Goal: Transaction & Acquisition: Purchase product/service

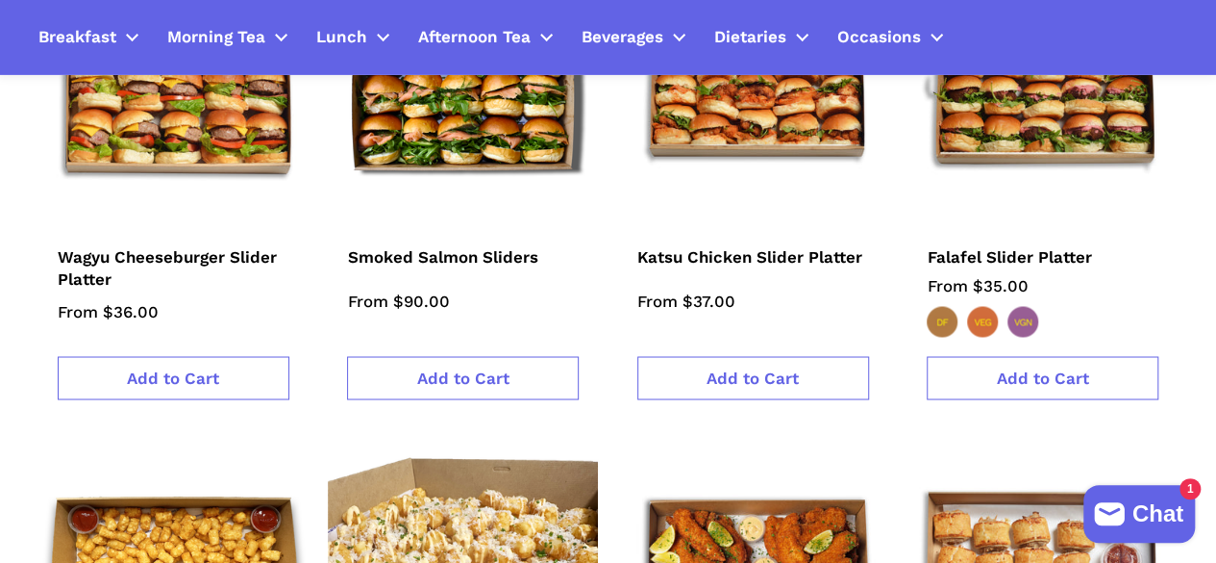
scroll to position [1442, 0]
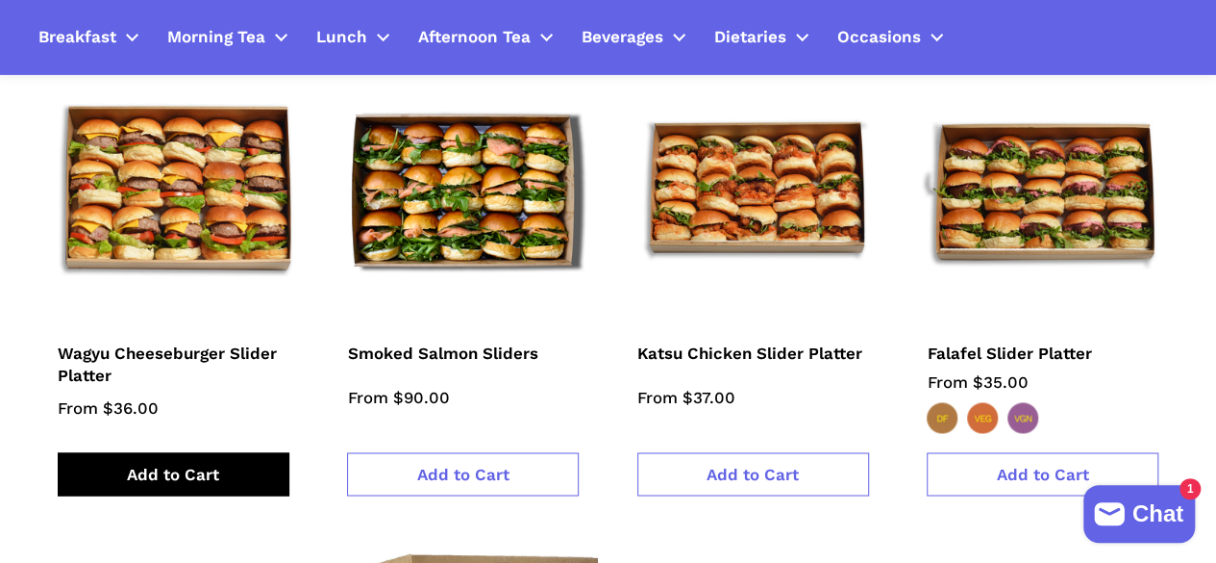
click at [206, 463] on span "Add to Cart" at bounding box center [173, 472] width 92 height 19
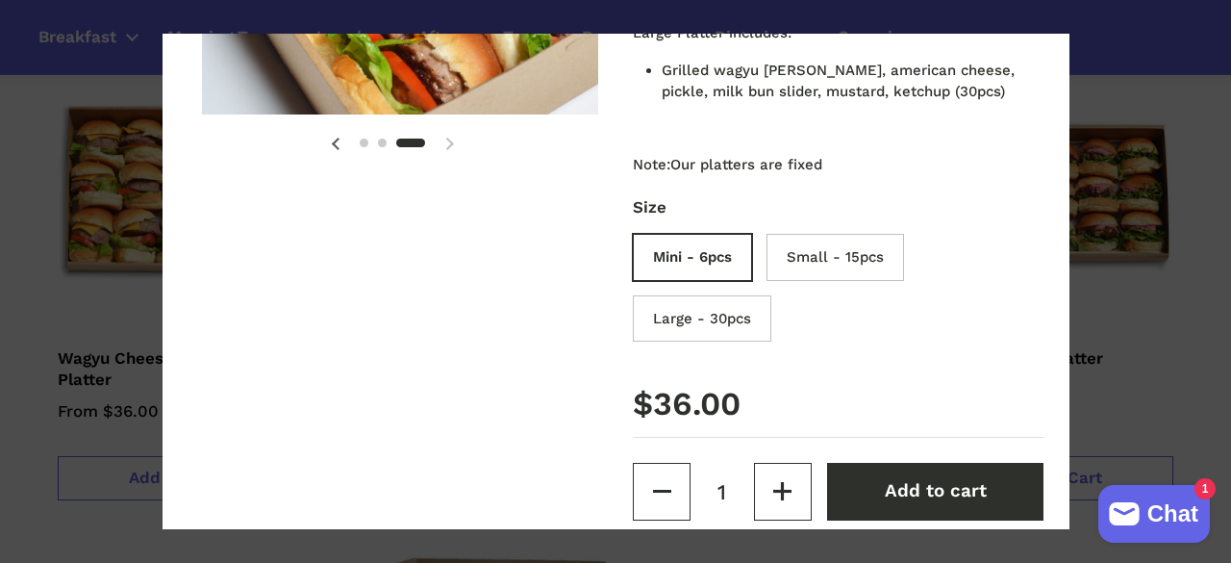
scroll to position [385, 0]
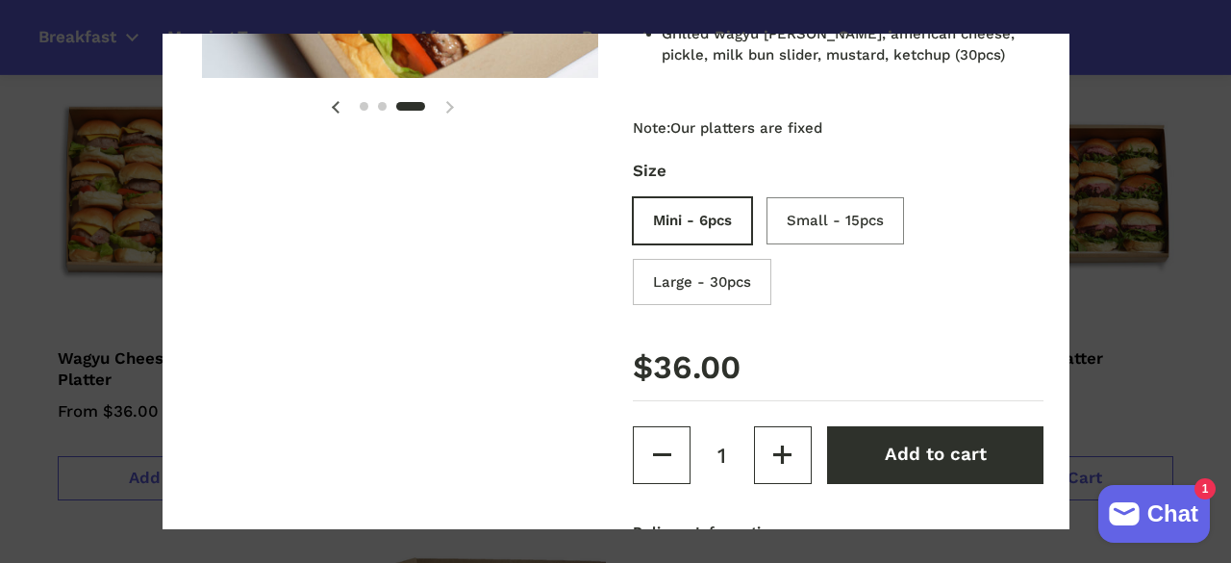
click at [828, 225] on input "Small - 15pcs" at bounding box center [840, 223] width 138 height 47
radio input "true"
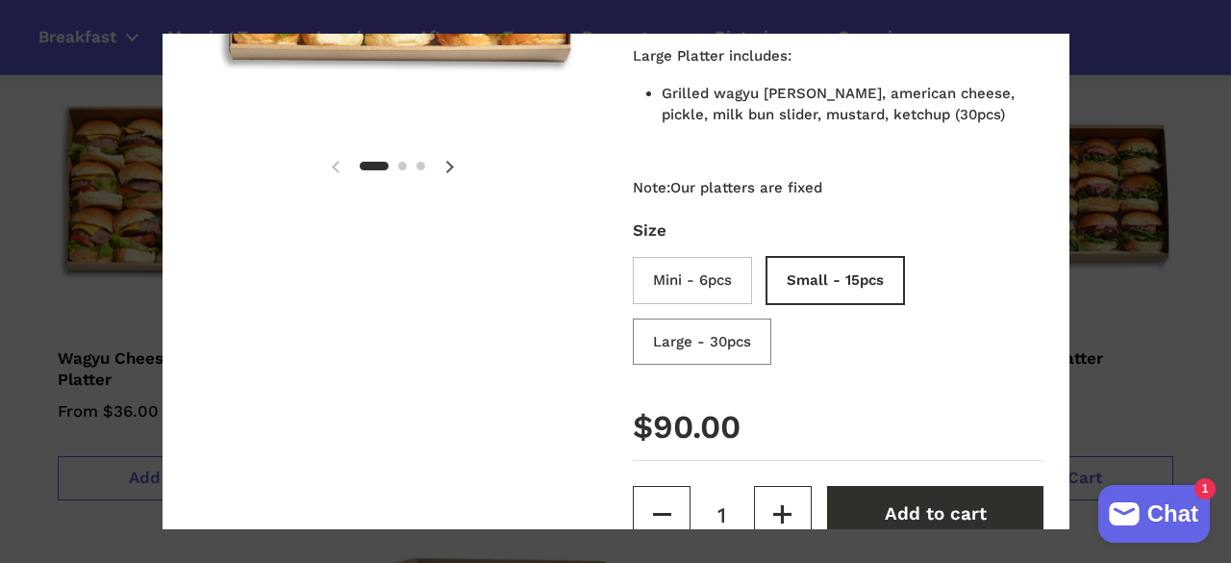
scroll to position [0, 0]
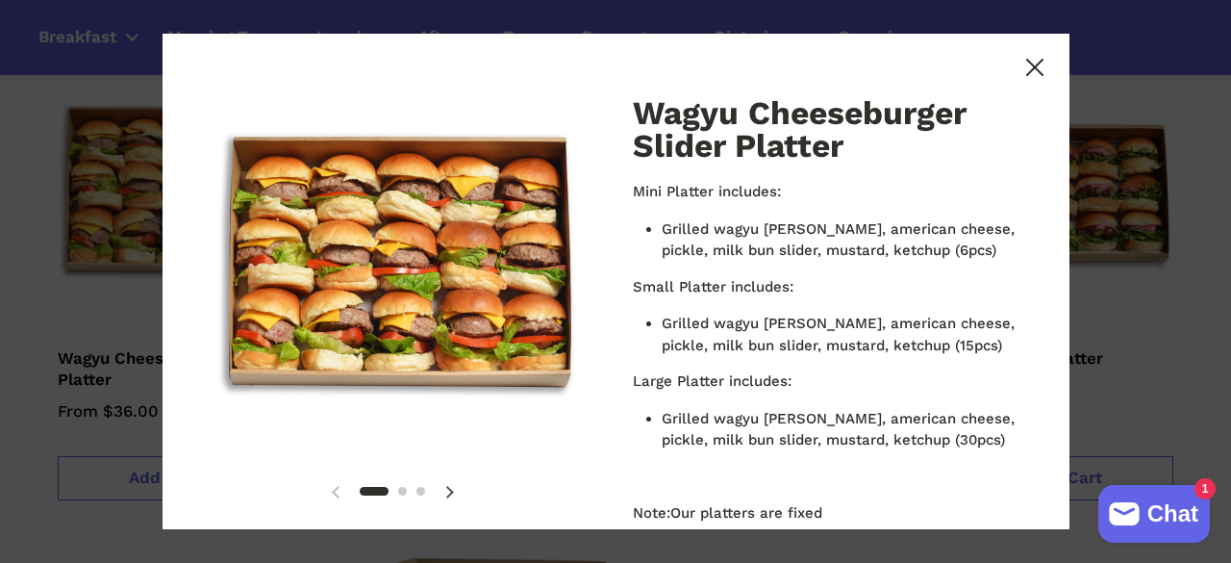
click at [1026, 66] on icon at bounding box center [1034, 67] width 17 height 17
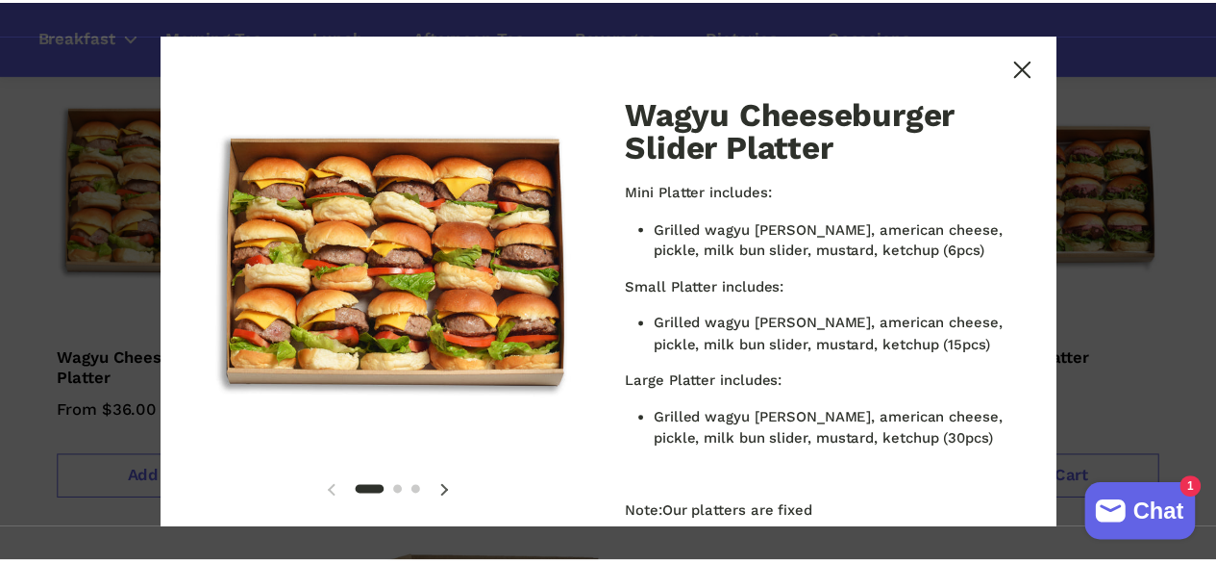
scroll to position [1442, 0]
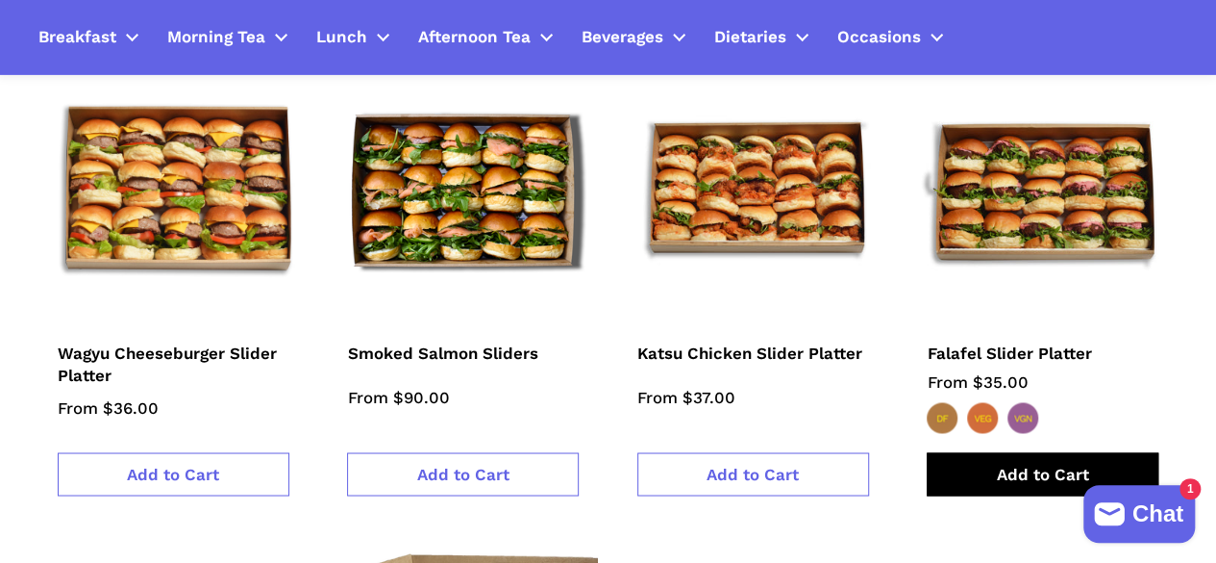
click at [1004, 463] on span "Add to Cart" at bounding box center [1043, 472] width 92 height 19
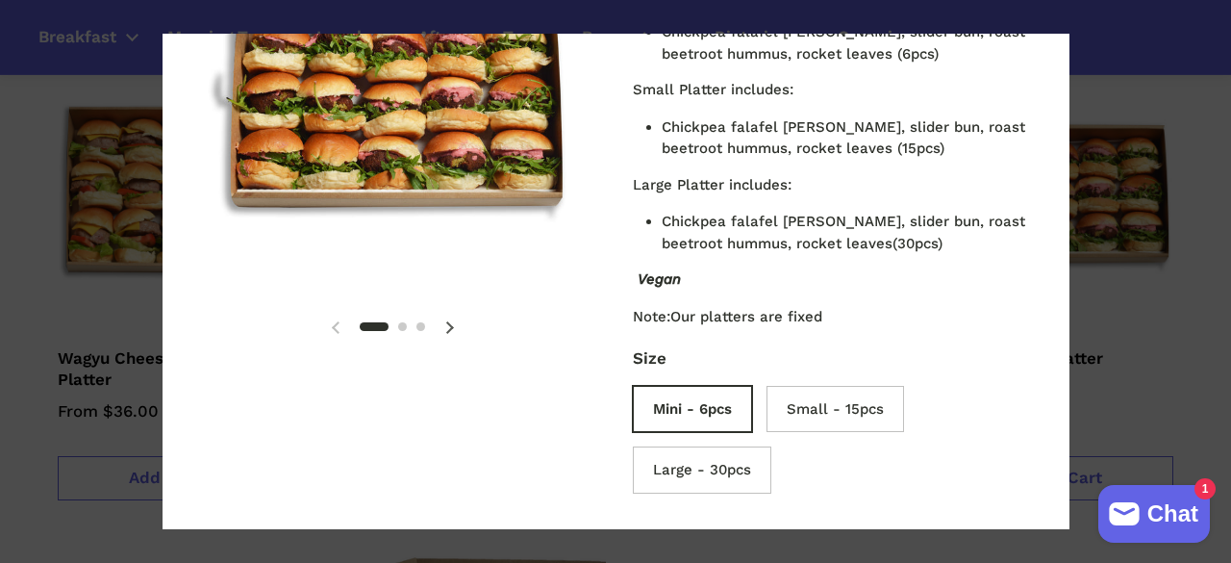
scroll to position [426, 0]
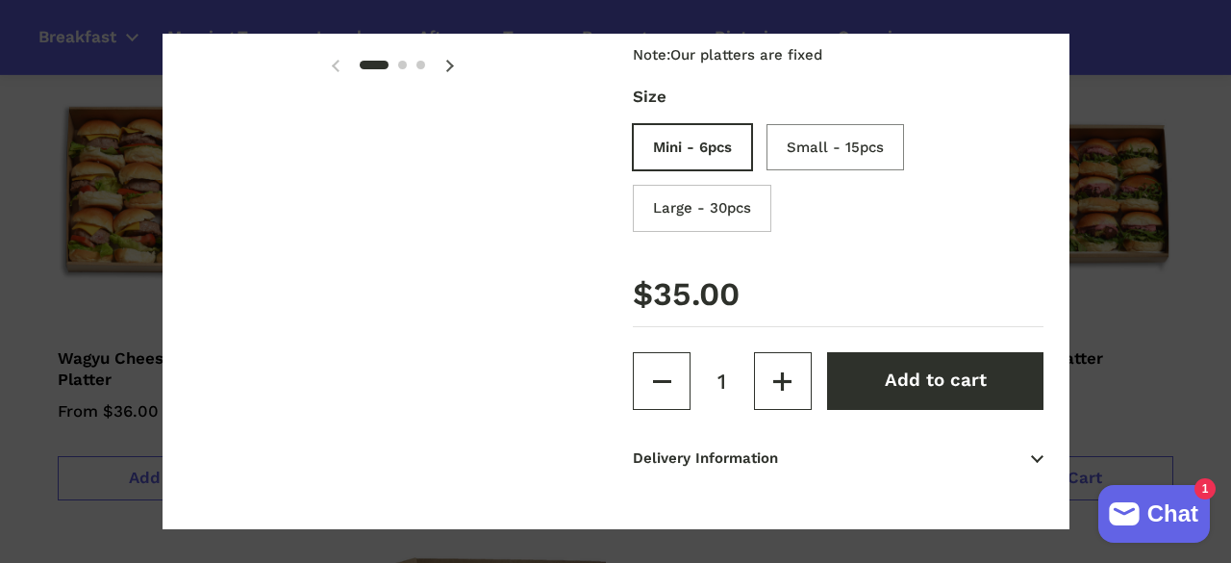
click at [830, 137] on input "Small - 15pcs" at bounding box center [840, 150] width 138 height 47
radio input "true"
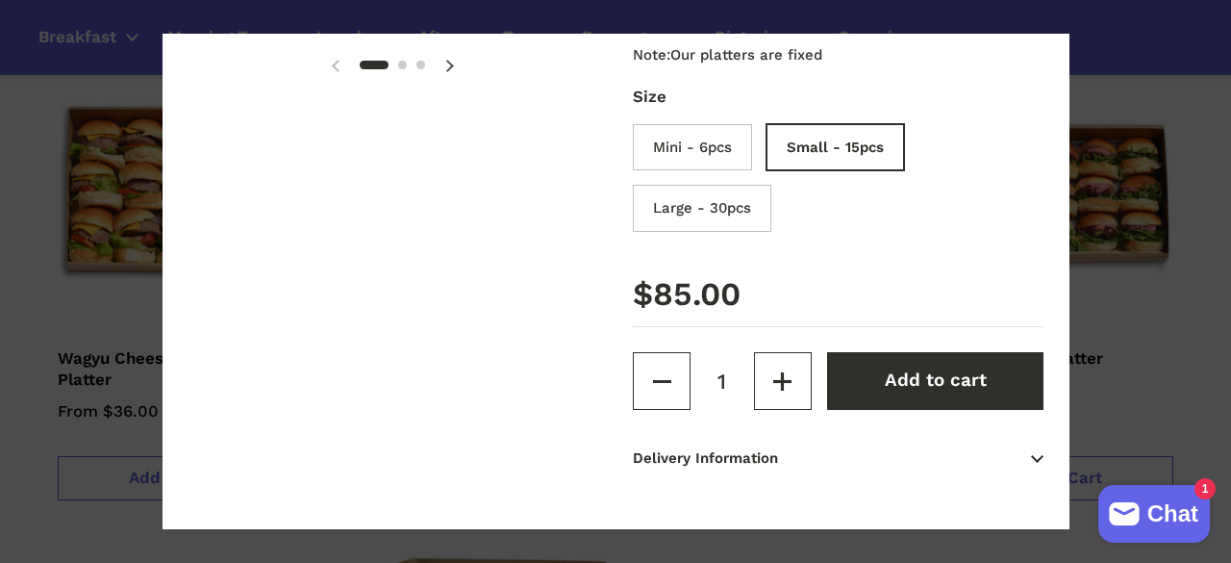
click at [1168, 315] on span at bounding box center [615, 281] width 1231 height 563
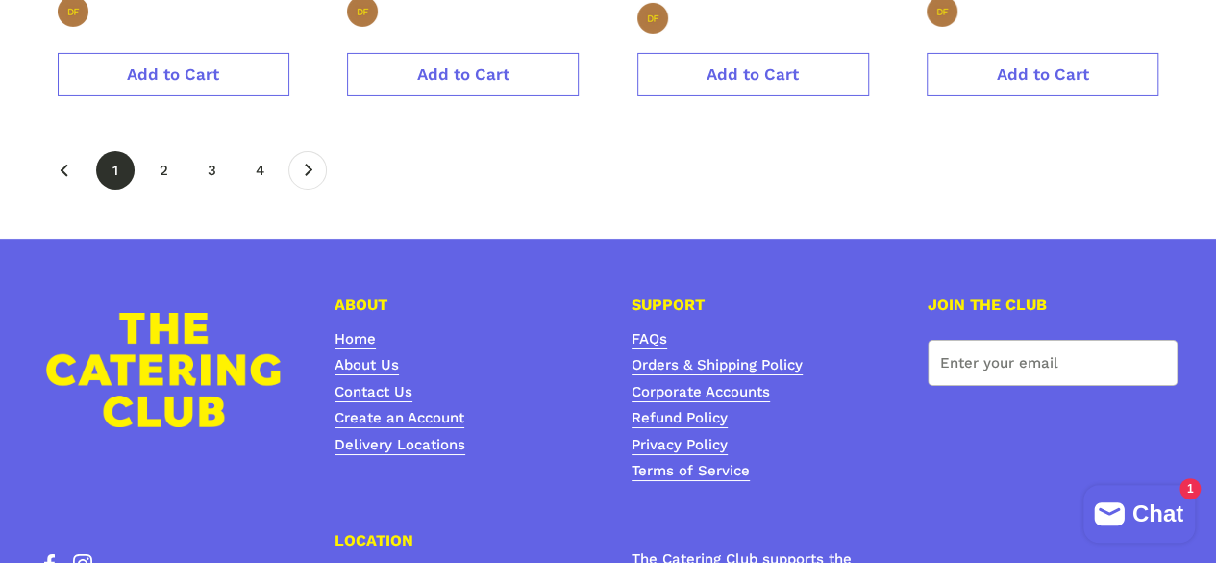
scroll to position [3366, 0]
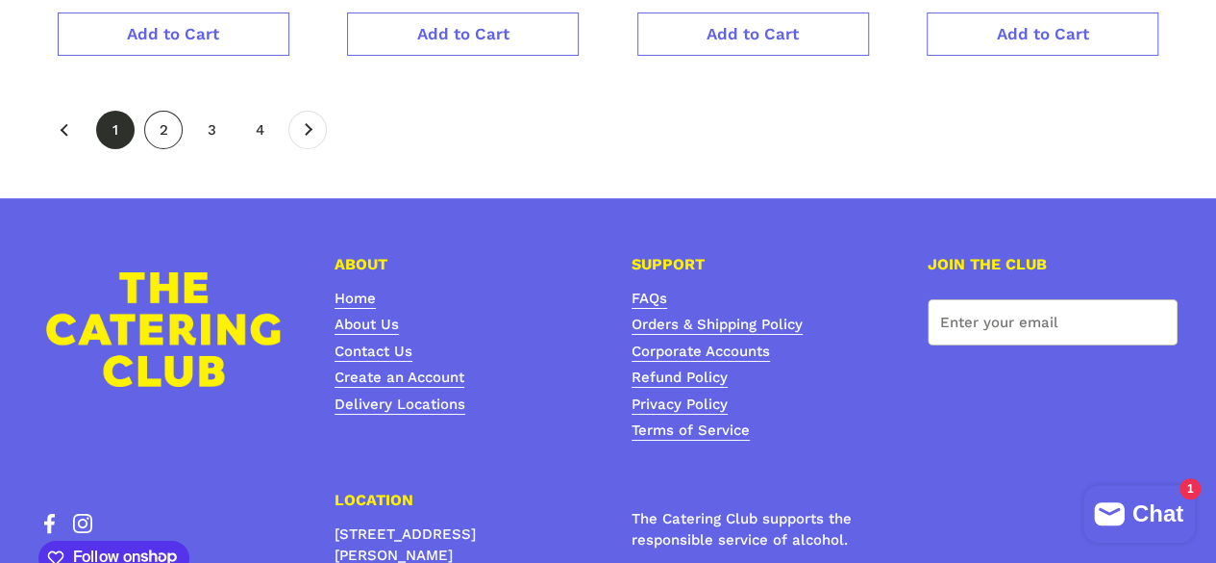
click at [158, 111] on link "page 2" at bounding box center [163, 130] width 38 height 38
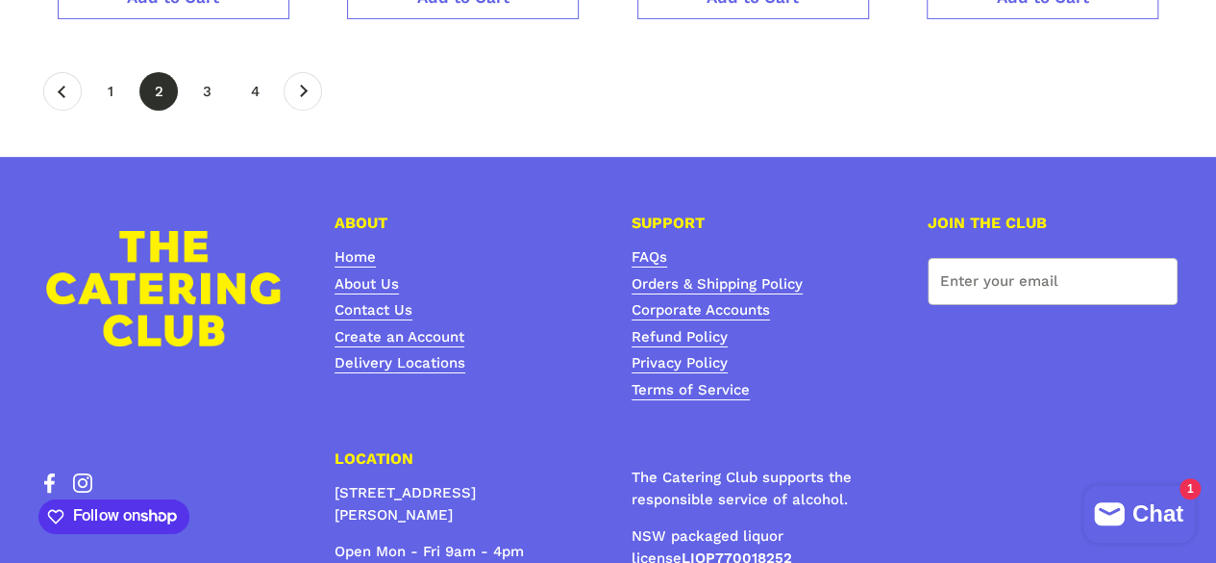
scroll to position [3358, 0]
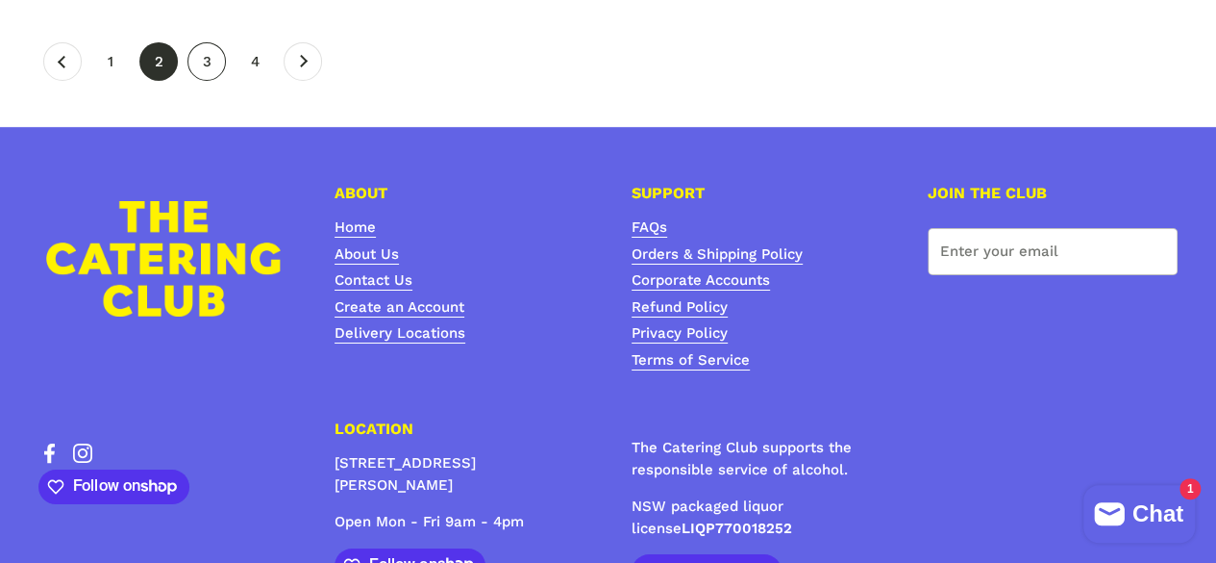
click at [208, 42] on link "page 3" at bounding box center [207, 61] width 38 height 38
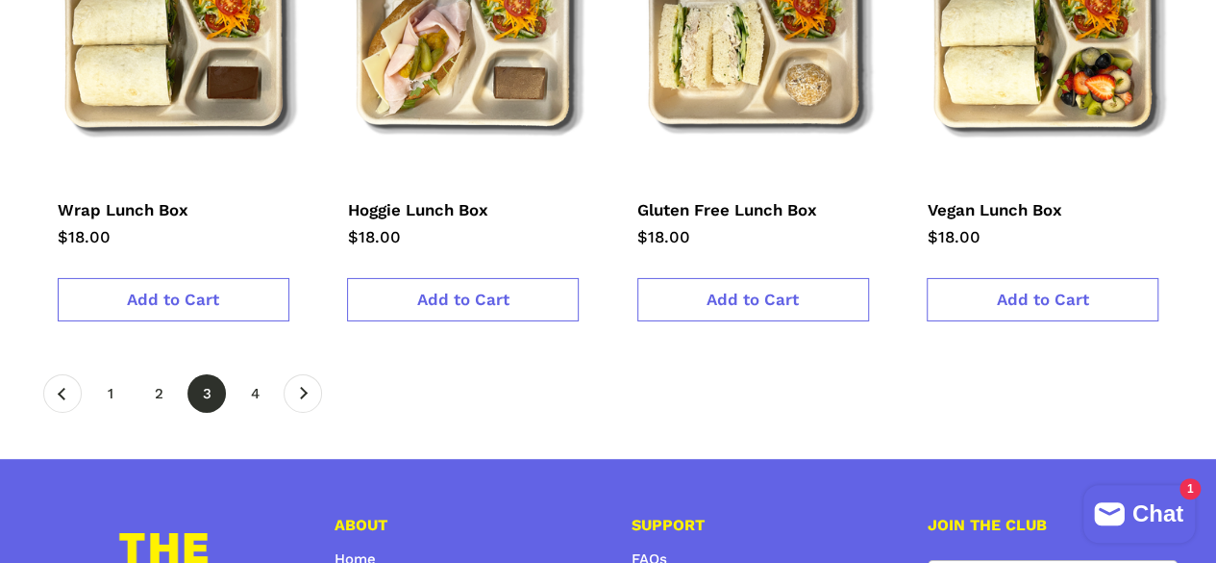
scroll to position [3077, 0]
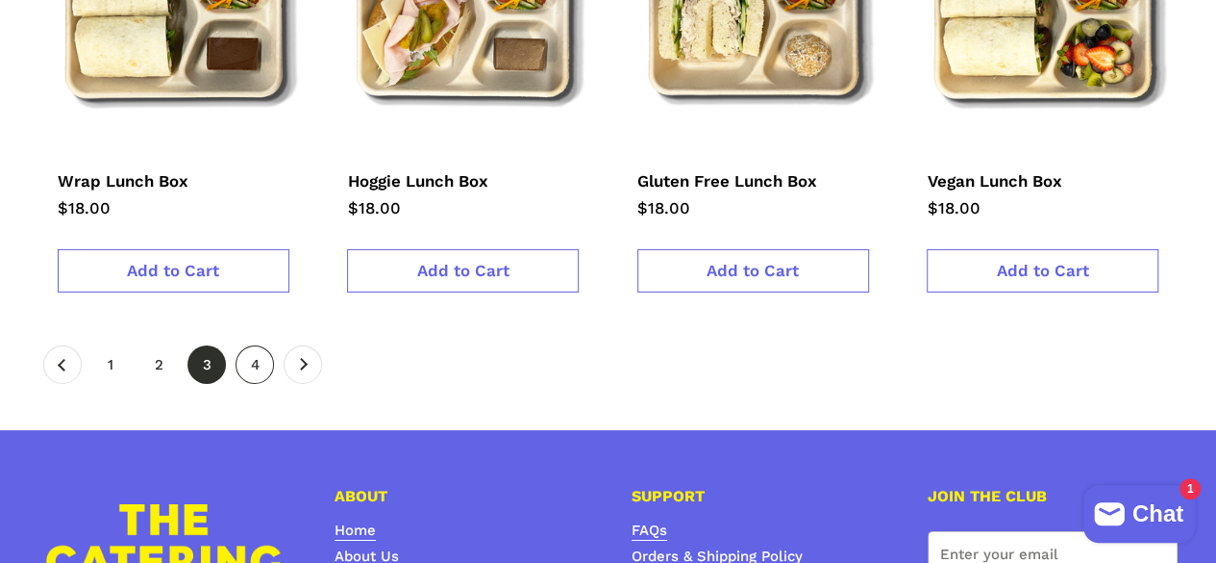
click at [251, 345] on link "page 4" at bounding box center [255, 364] width 38 height 38
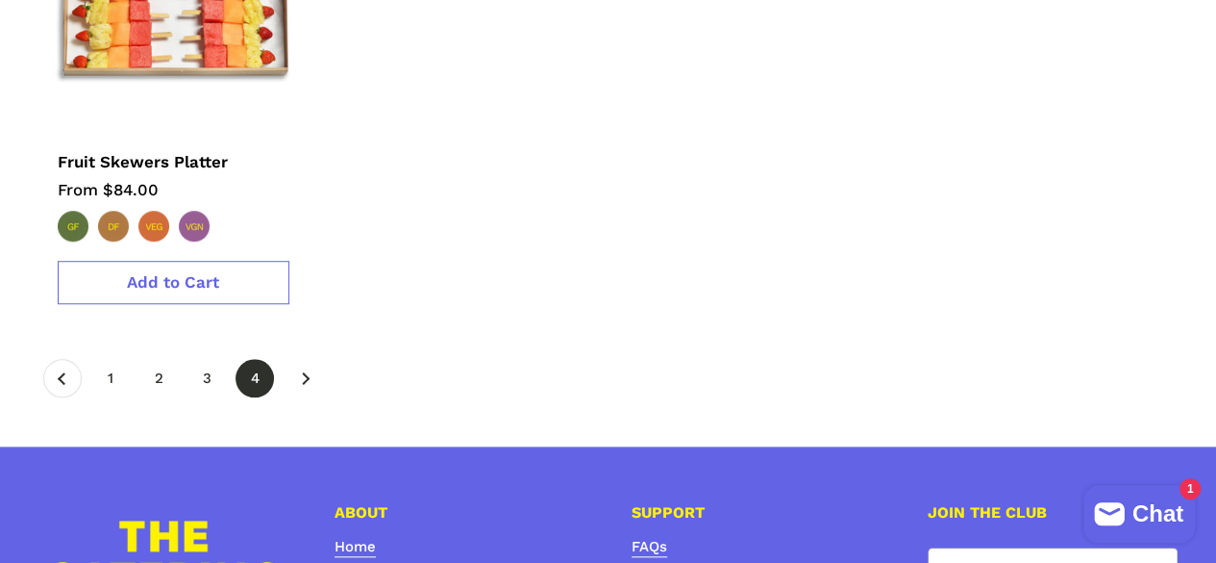
scroll to position [673, 0]
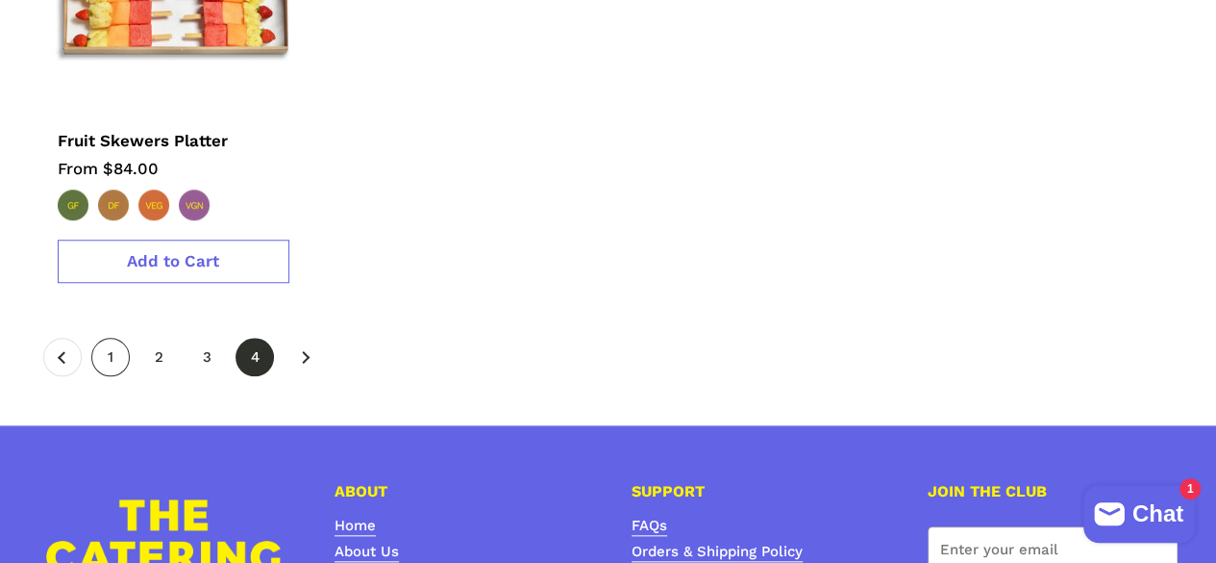
click at [113, 338] on link "page 1" at bounding box center [110, 357] width 38 height 38
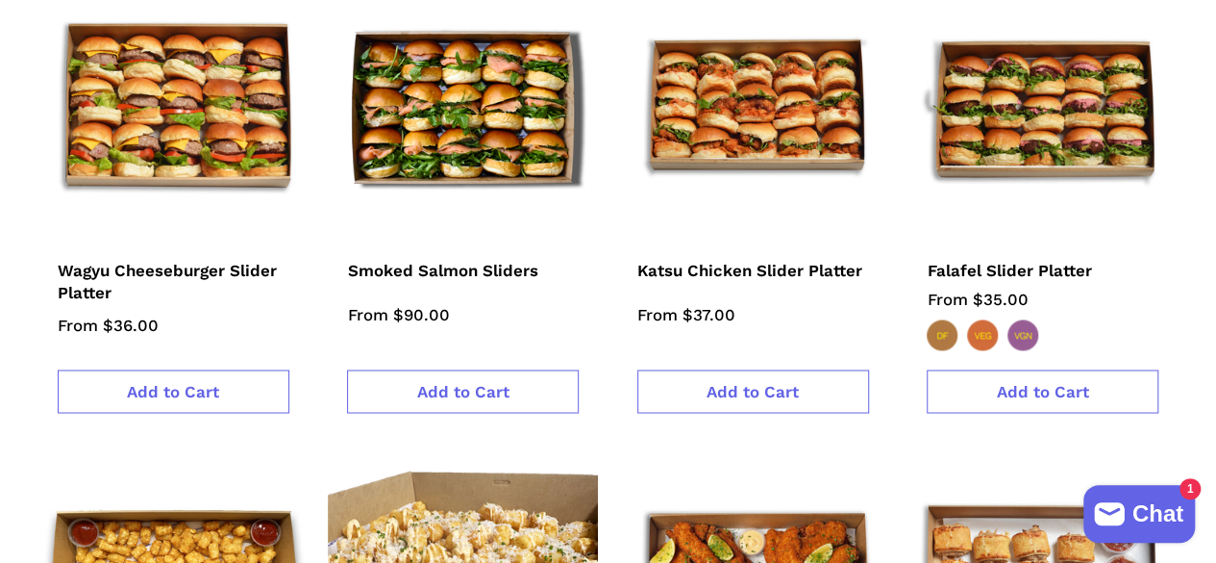
scroll to position [1539, 0]
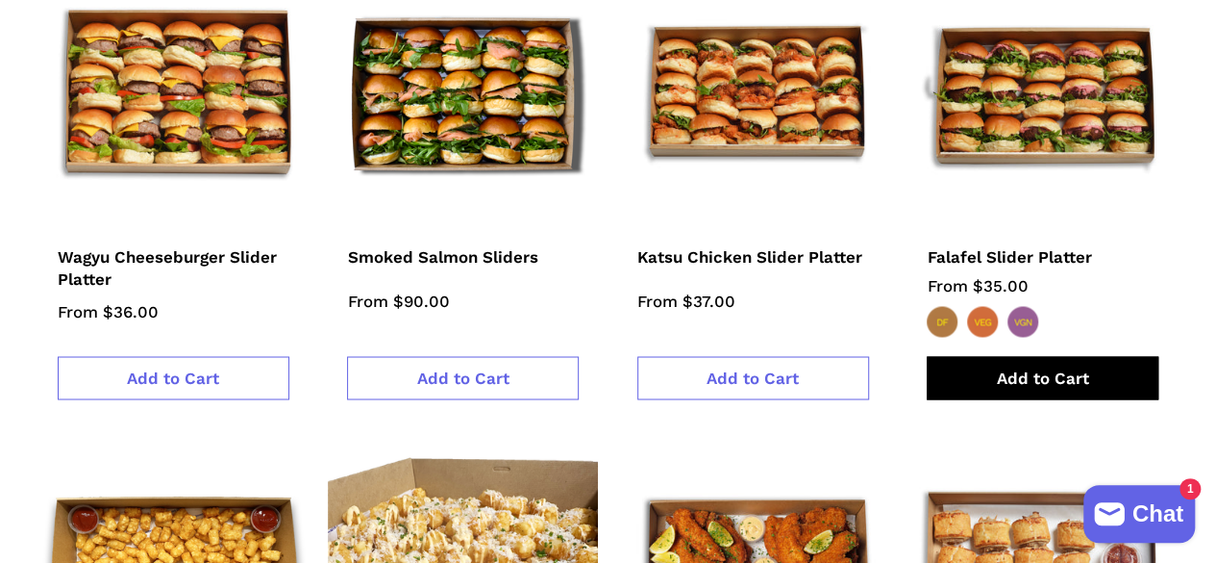
click at [1098, 356] on link "Add to Cart" at bounding box center [1043, 377] width 232 height 43
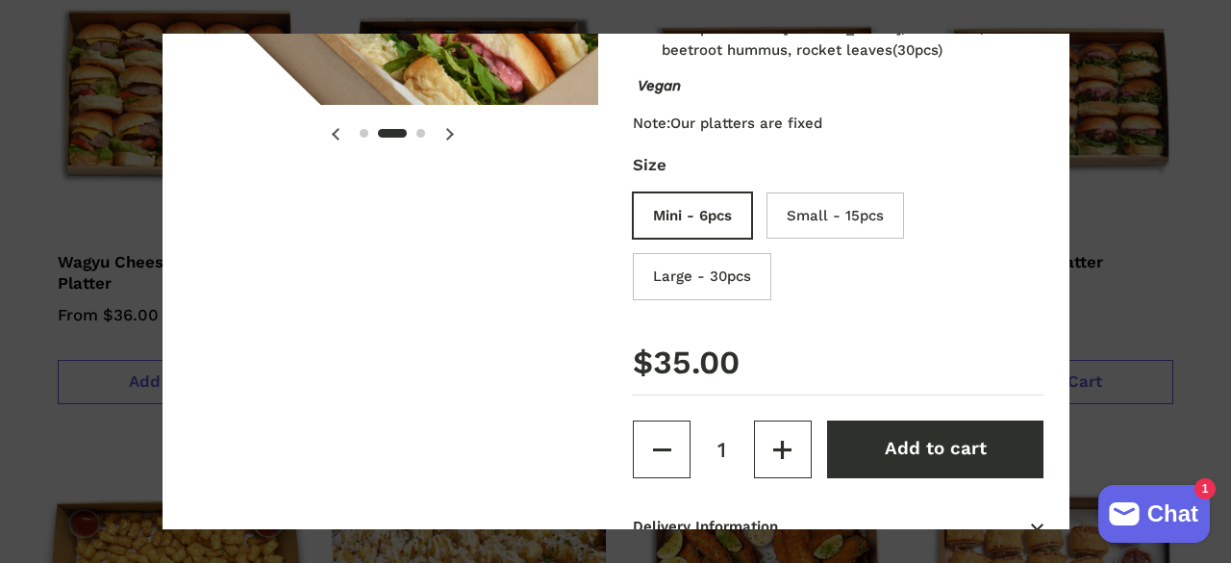
scroll to position [385, 0]
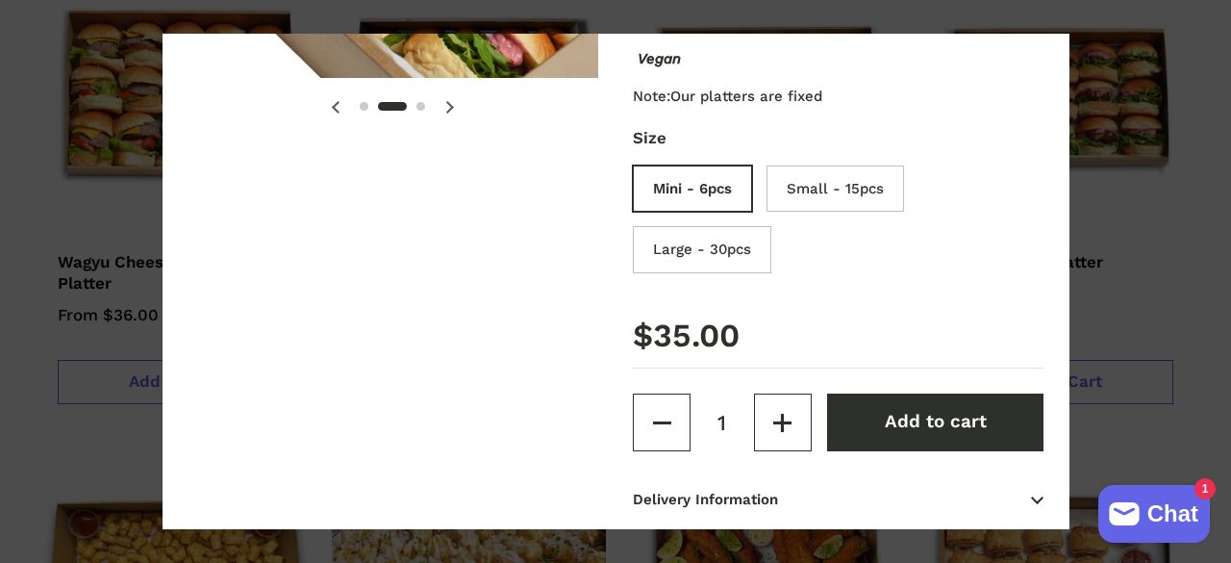
click at [1181, 190] on span at bounding box center [615, 281] width 1231 height 563
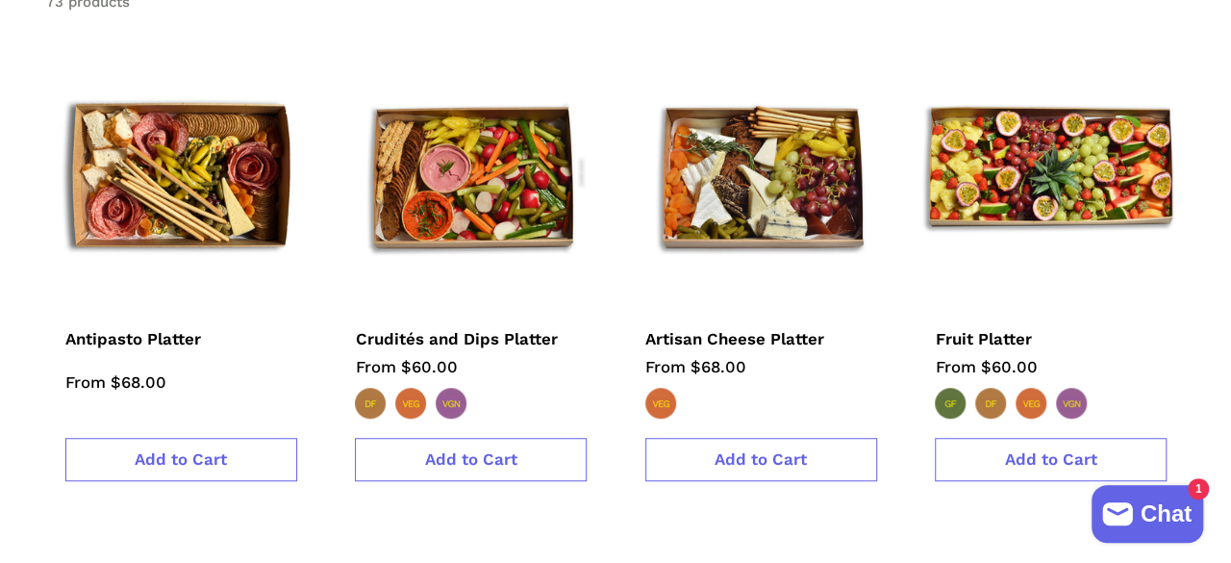
scroll to position [481, 0]
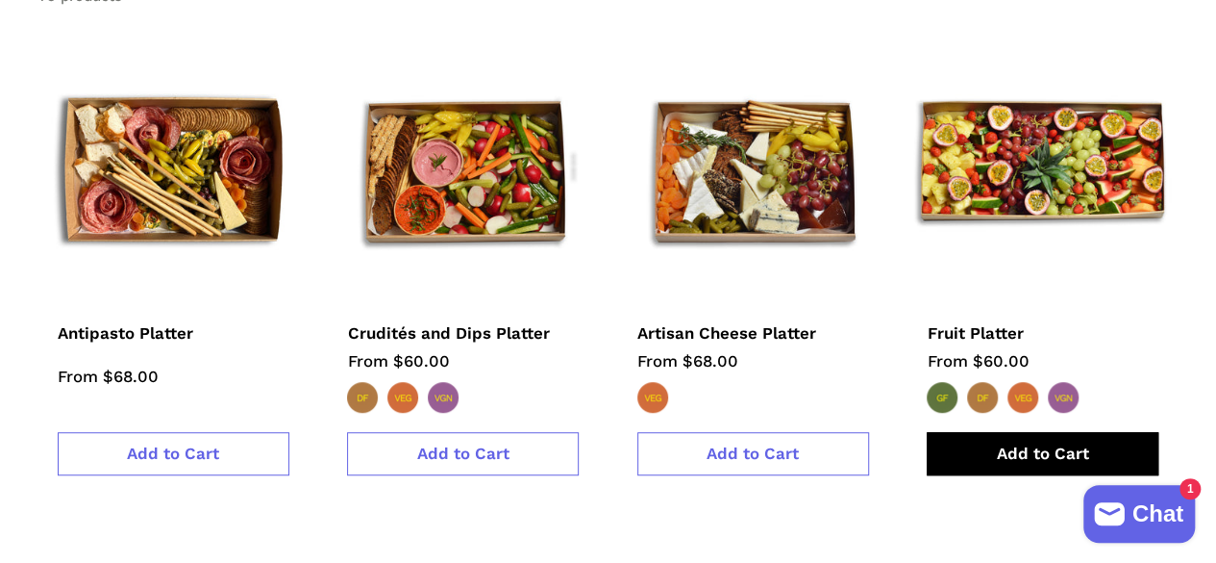
click at [1053, 443] on span "Add to Cart" at bounding box center [1043, 452] width 92 height 19
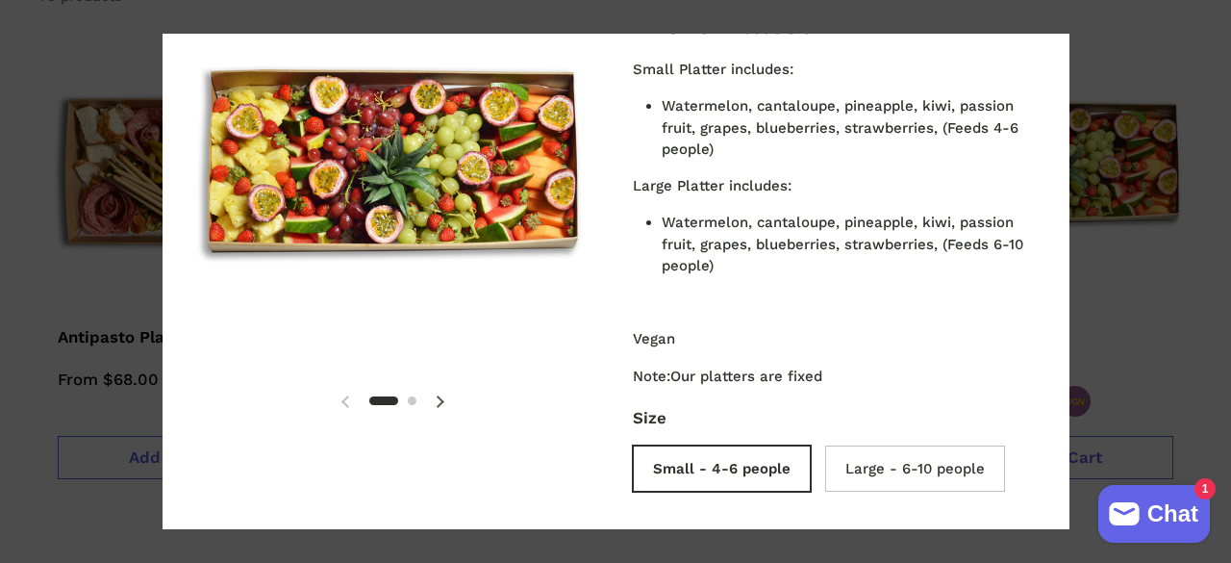
scroll to position [288, 0]
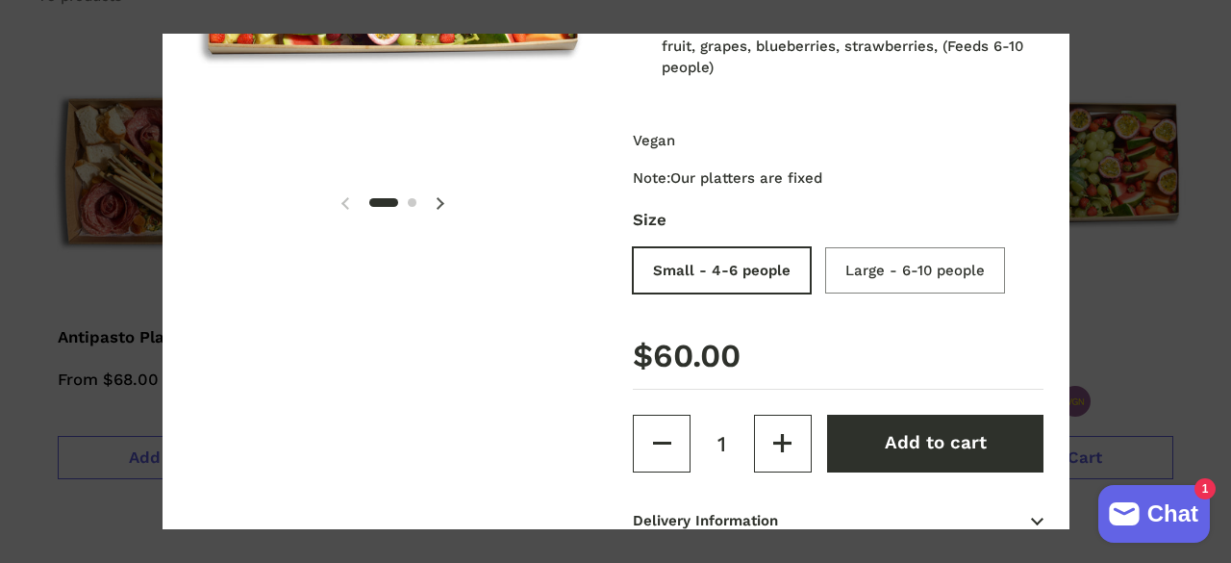
click at [881, 272] on input "Large - 6-10 people" at bounding box center [920, 273] width 180 height 47
radio input "true"
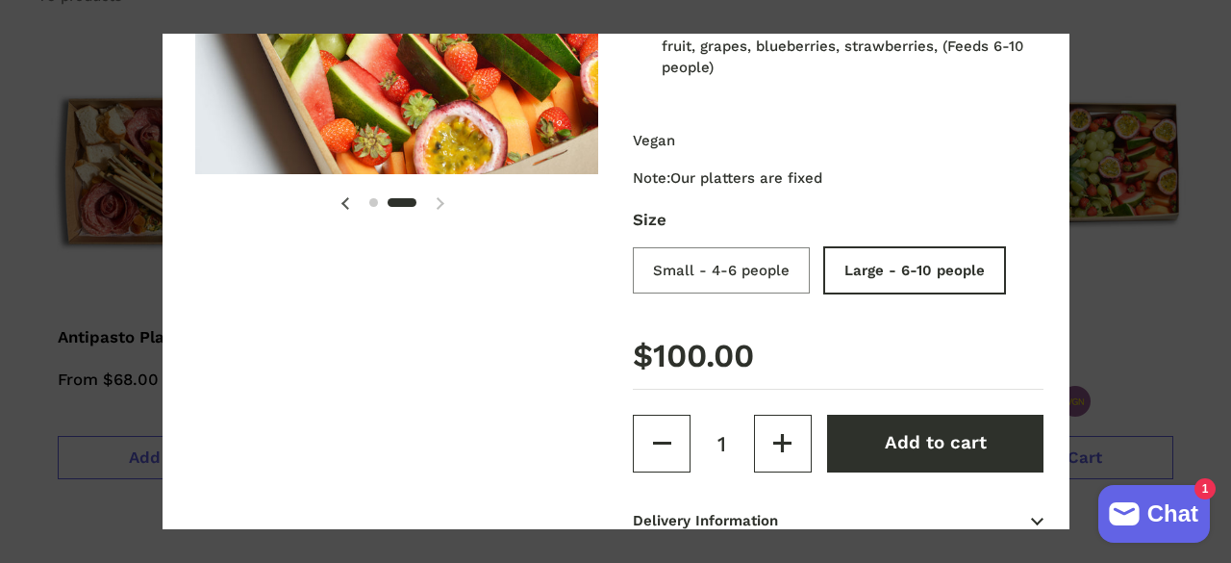
click at [728, 264] on input "Small - 4-6 people" at bounding box center [726, 273] width 177 height 47
radio input "true"
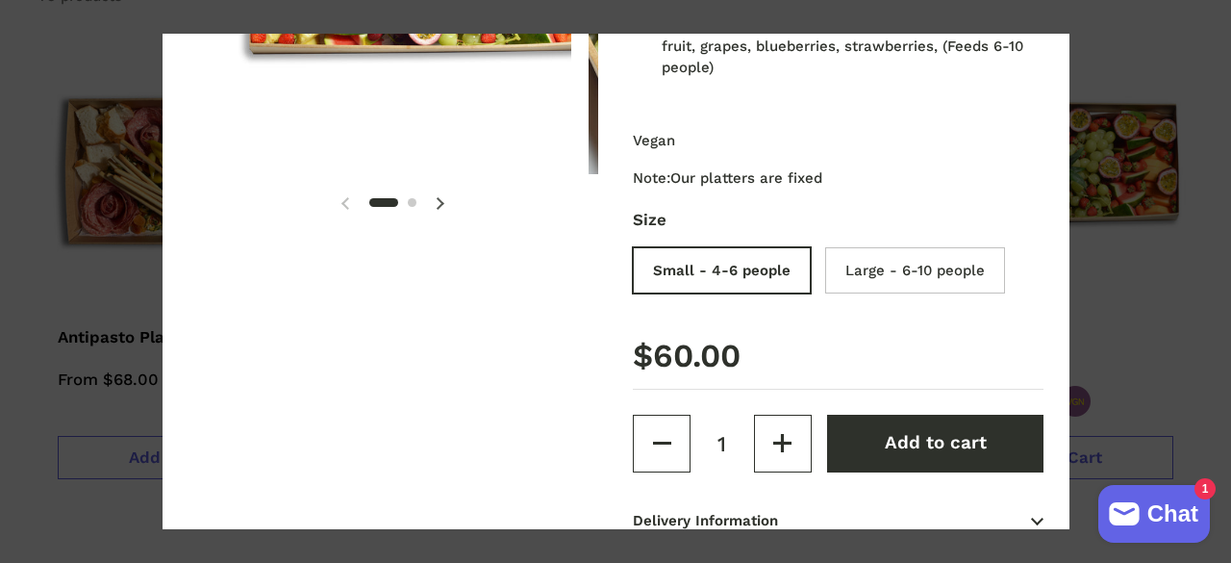
scroll to position [0, 0]
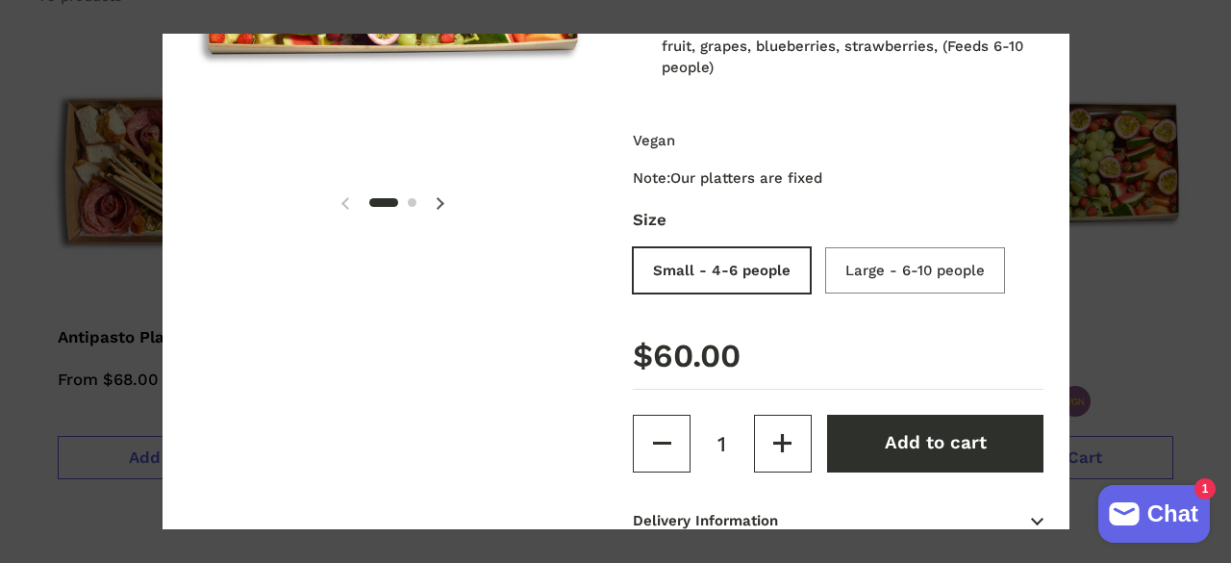
click at [920, 267] on input "Large - 6-10 people" at bounding box center [920, 273] width 180 height 47
radio input "true"
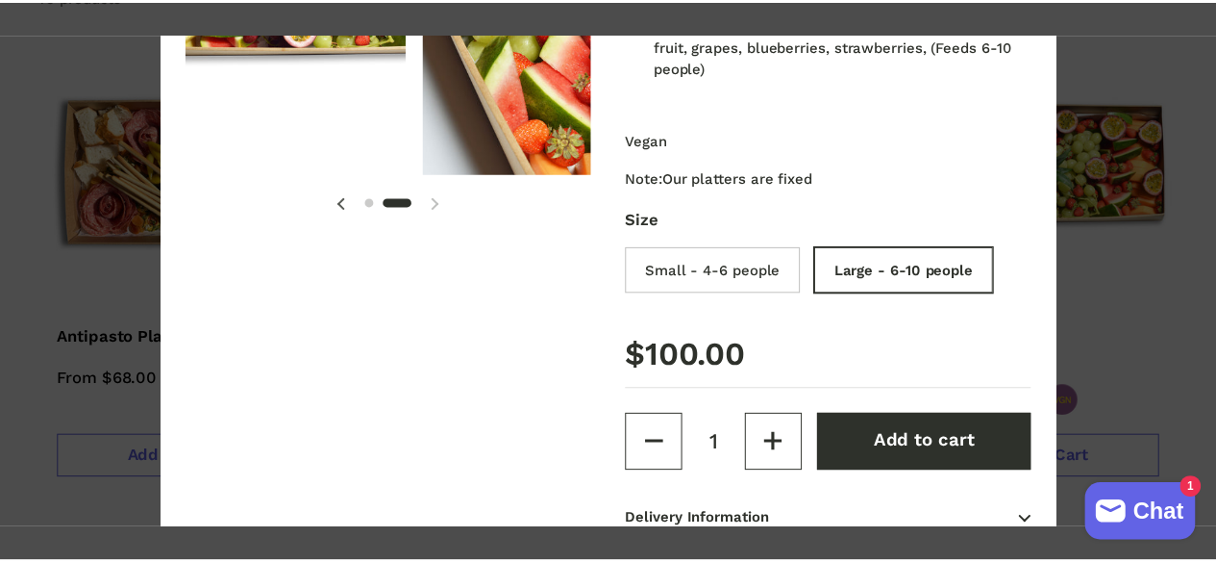
scroll to position [0, 420]
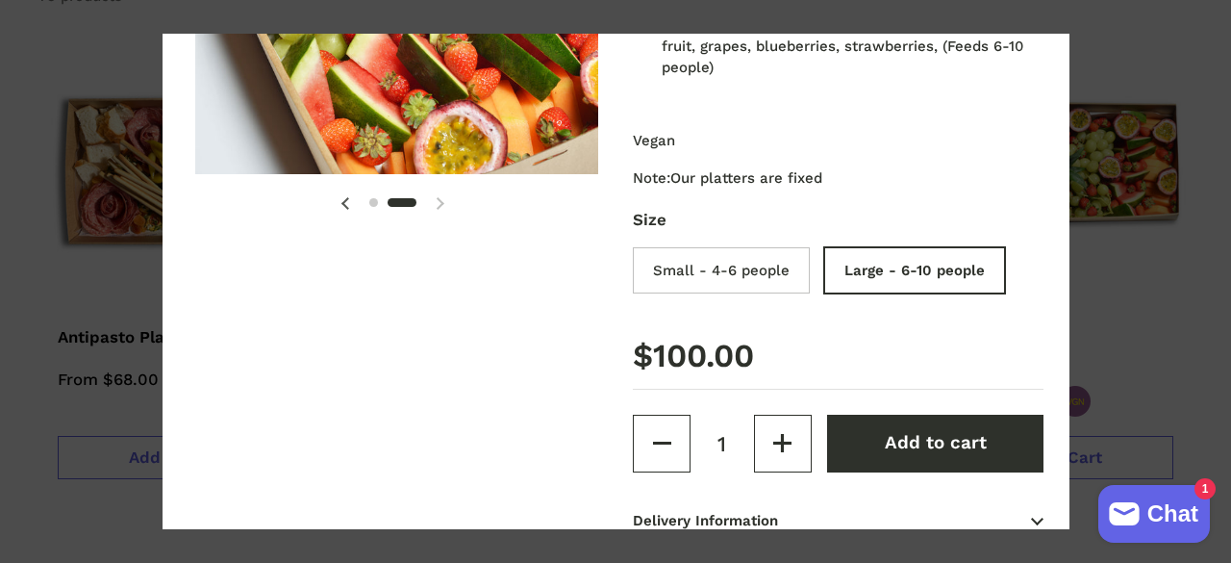
click at [1150, 259] on span at bounding box center [615, 281] width 1231 height 563
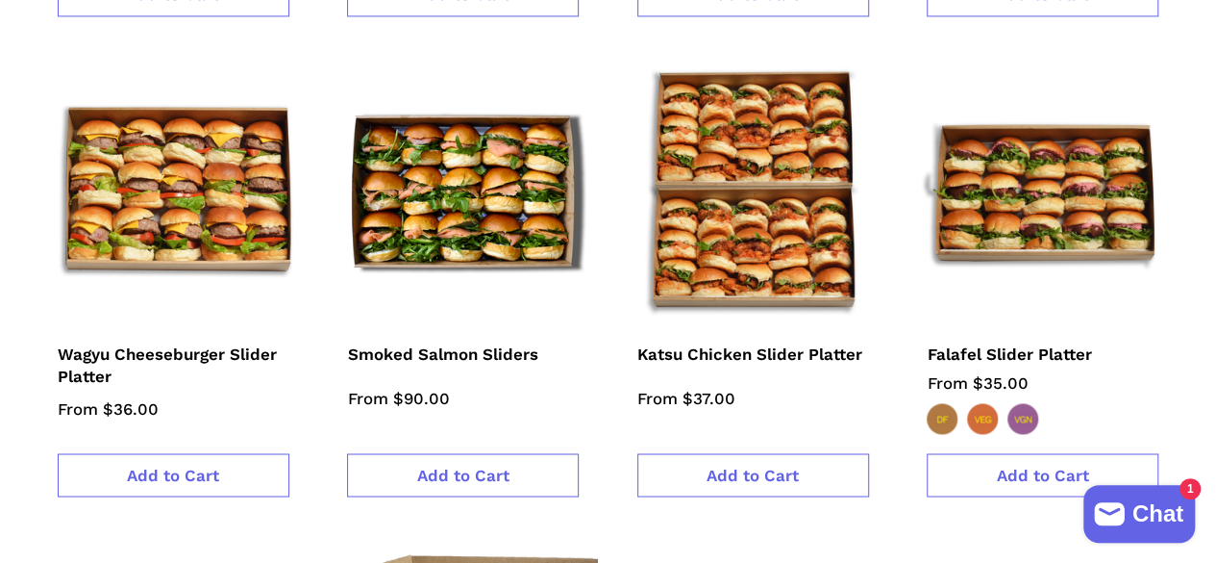
scroll to position [1442, 0]
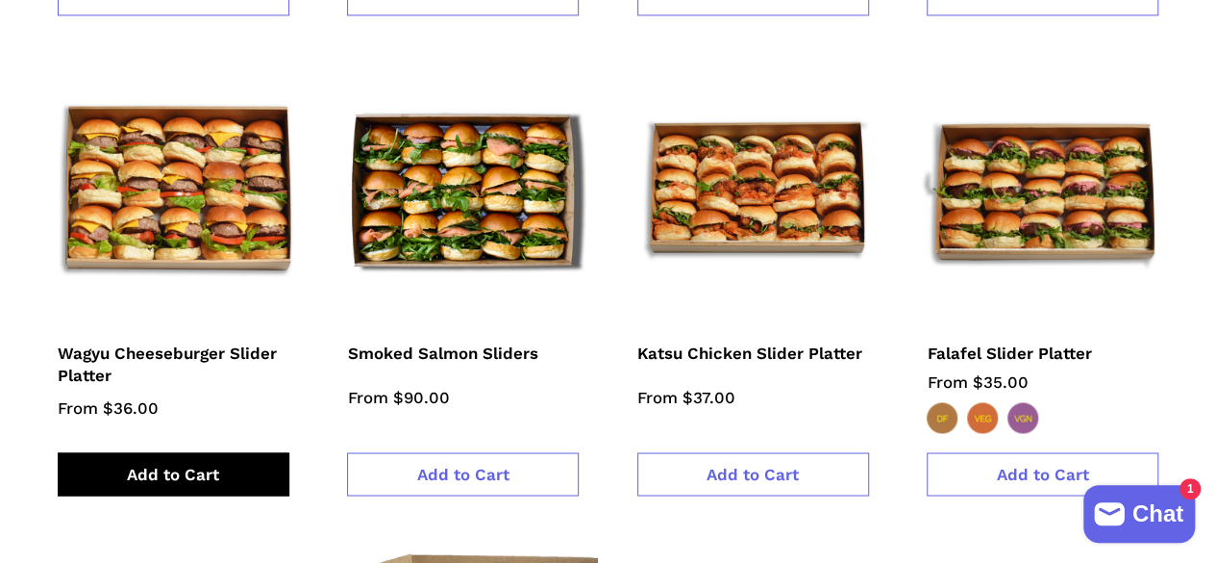
click at [257, 452] on link "Add to Cart" at bounding box center [174, 473] width 232 height 43
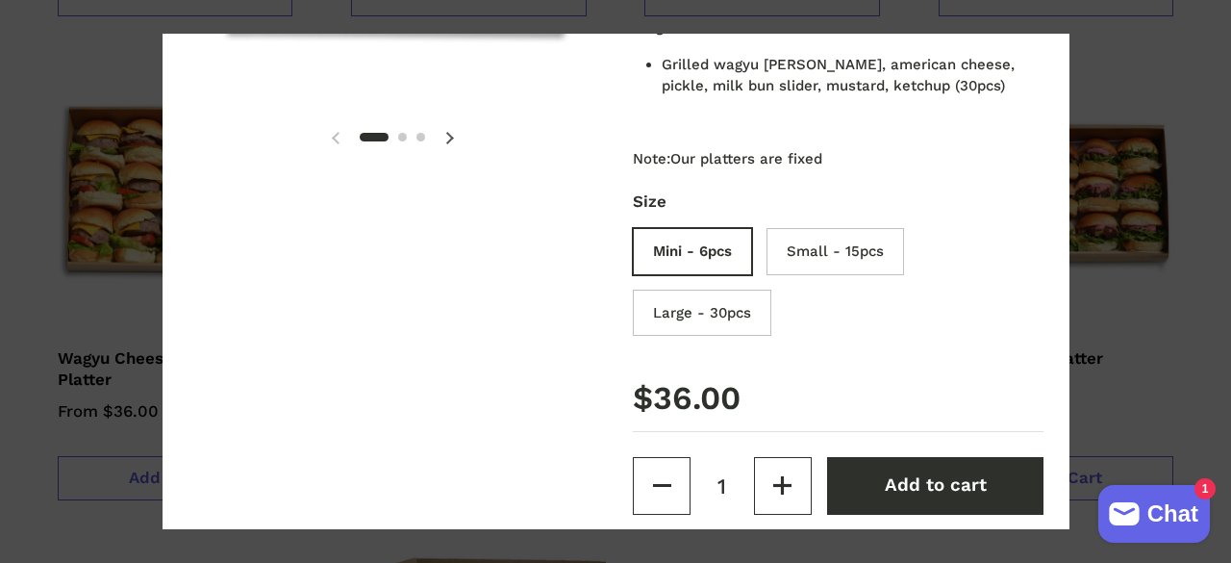
scroll to position [385, 0]
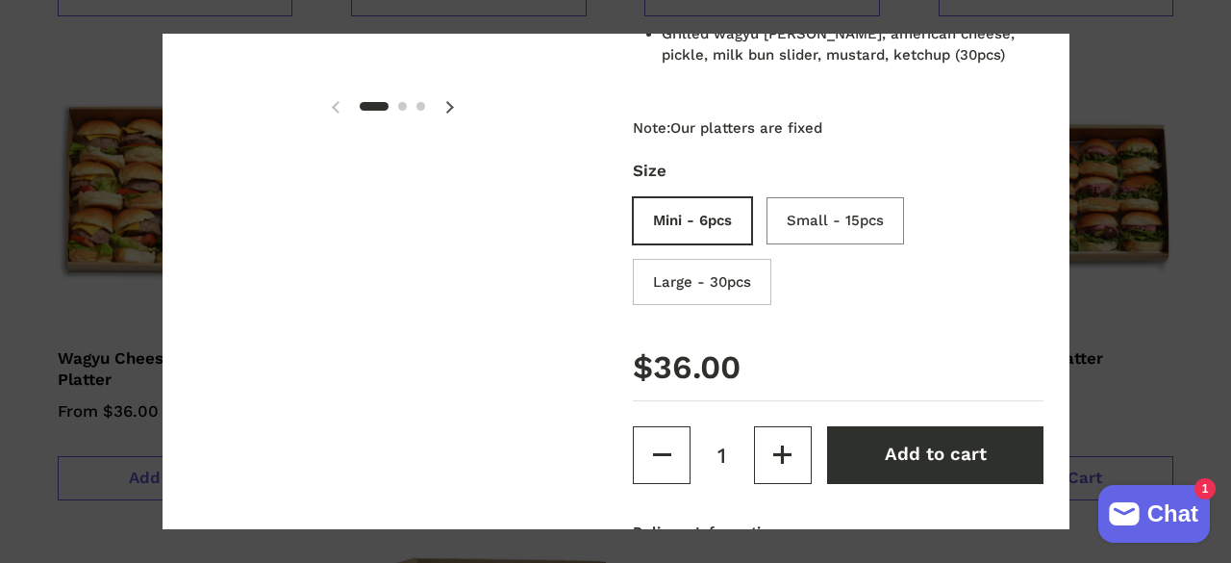
click at [821, 230] on input "Small - 15pcs" at bounding box center [840, 223] width 138 height 47
radio input "true"
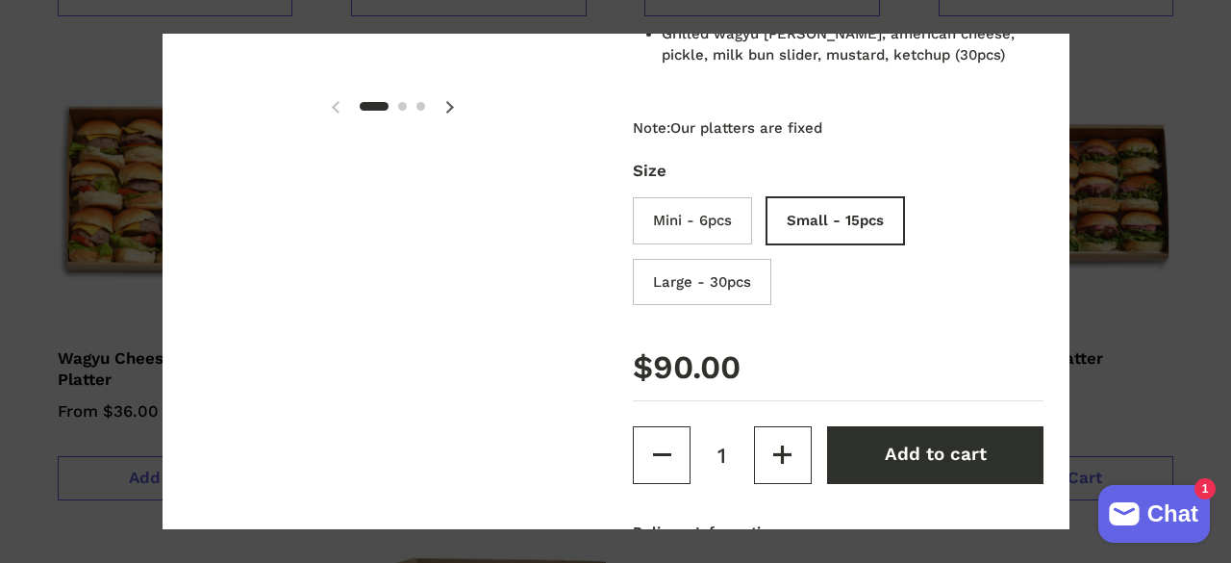
click at [1212, 303] on span at bounding box center [615, 281] width 1231 height 563
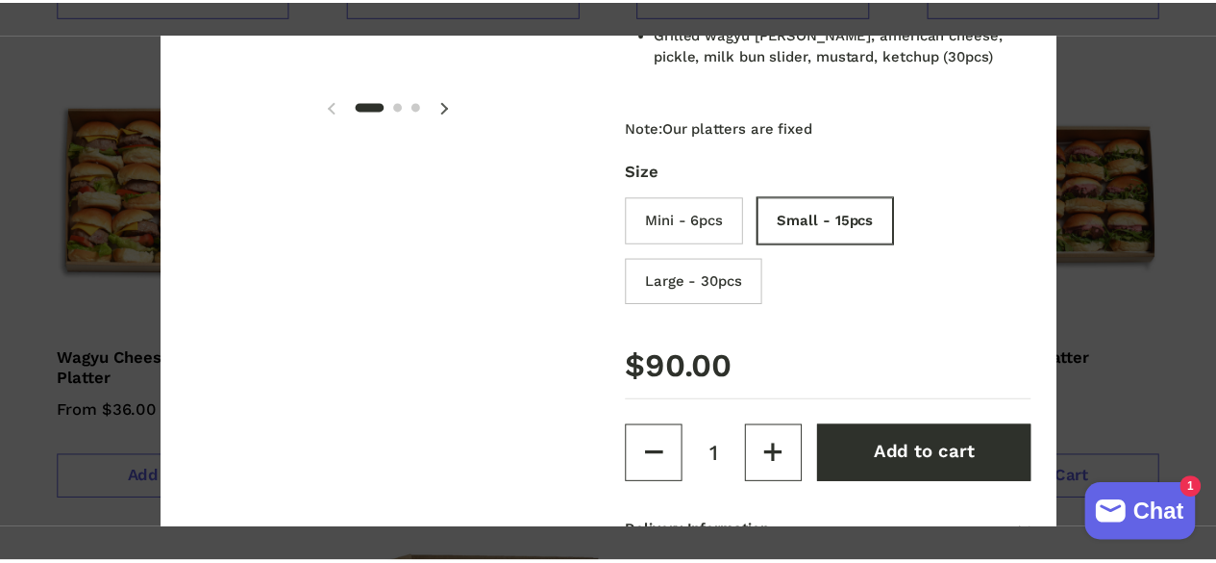
scroll to position [1442, 0]
